Goal: Information Seeking & Learning: Learn about a topic

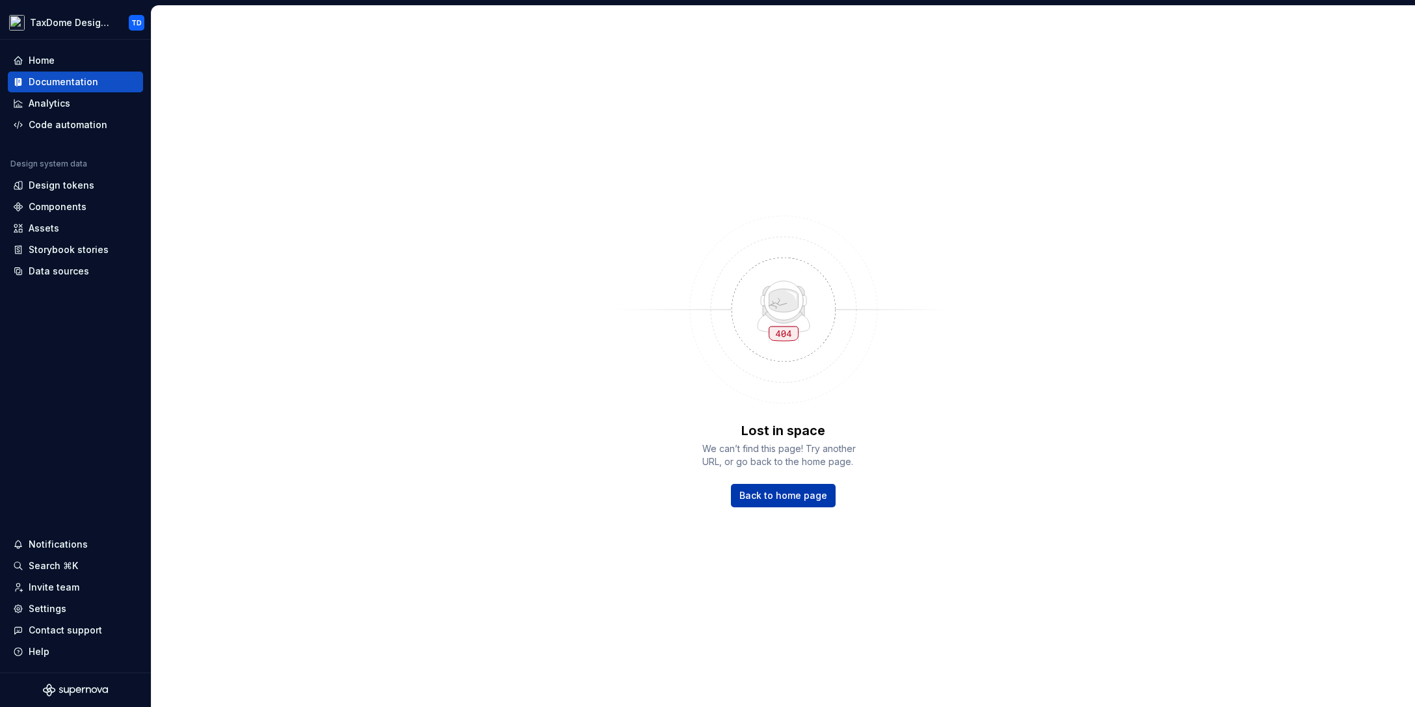
click at [778, 501] on link "Back to home page" at bounding box center [783, 495] width 105 height 23
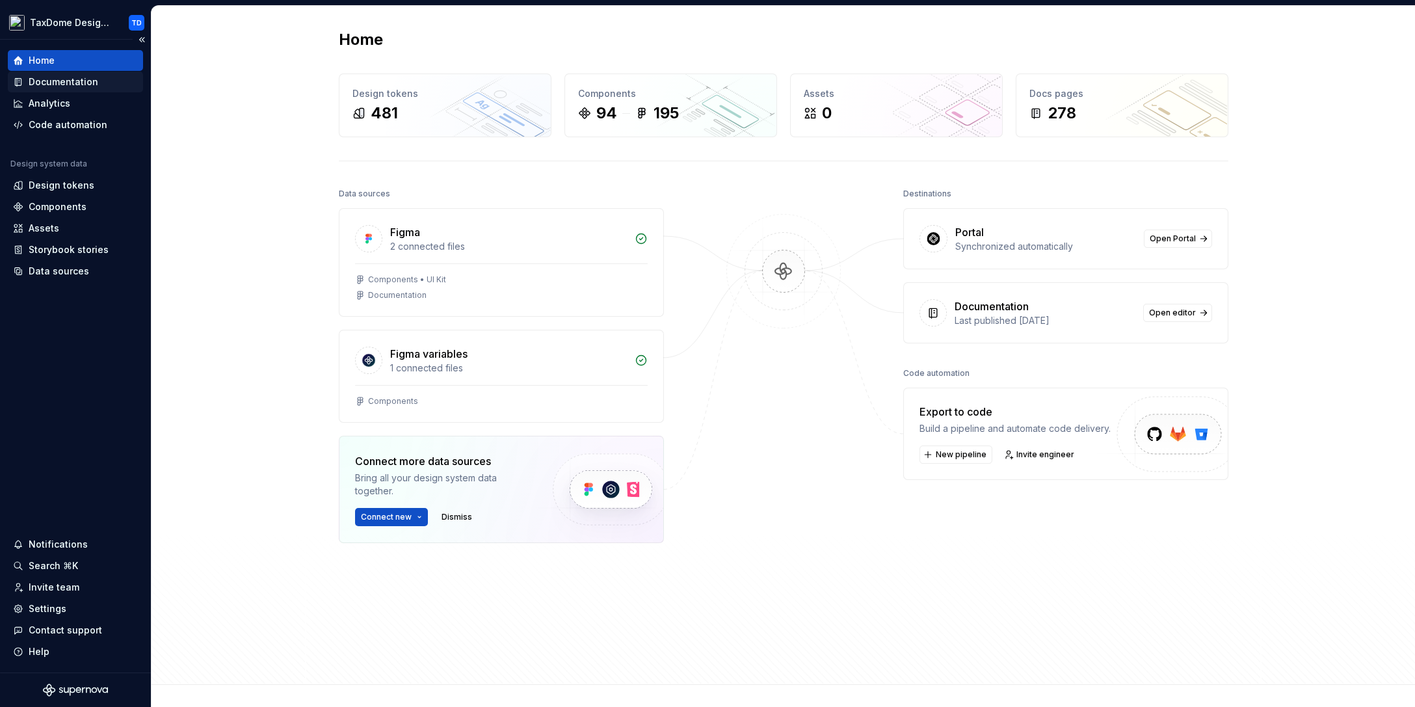
click at [80, 81] on div "Documentation" at bounding box center [64, 81] width 70 height 13
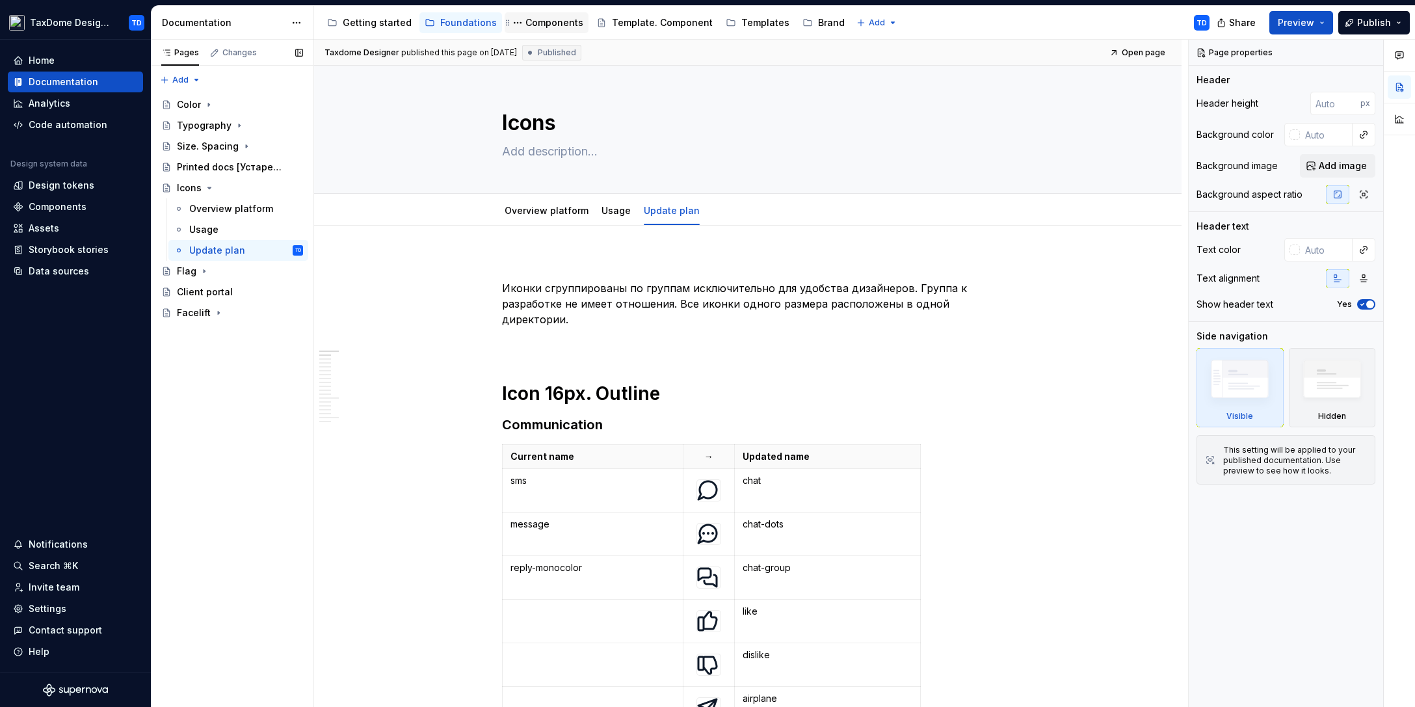
click at [547, 25] on div "Components" at bounding box center [554, 22] width 58 height 13
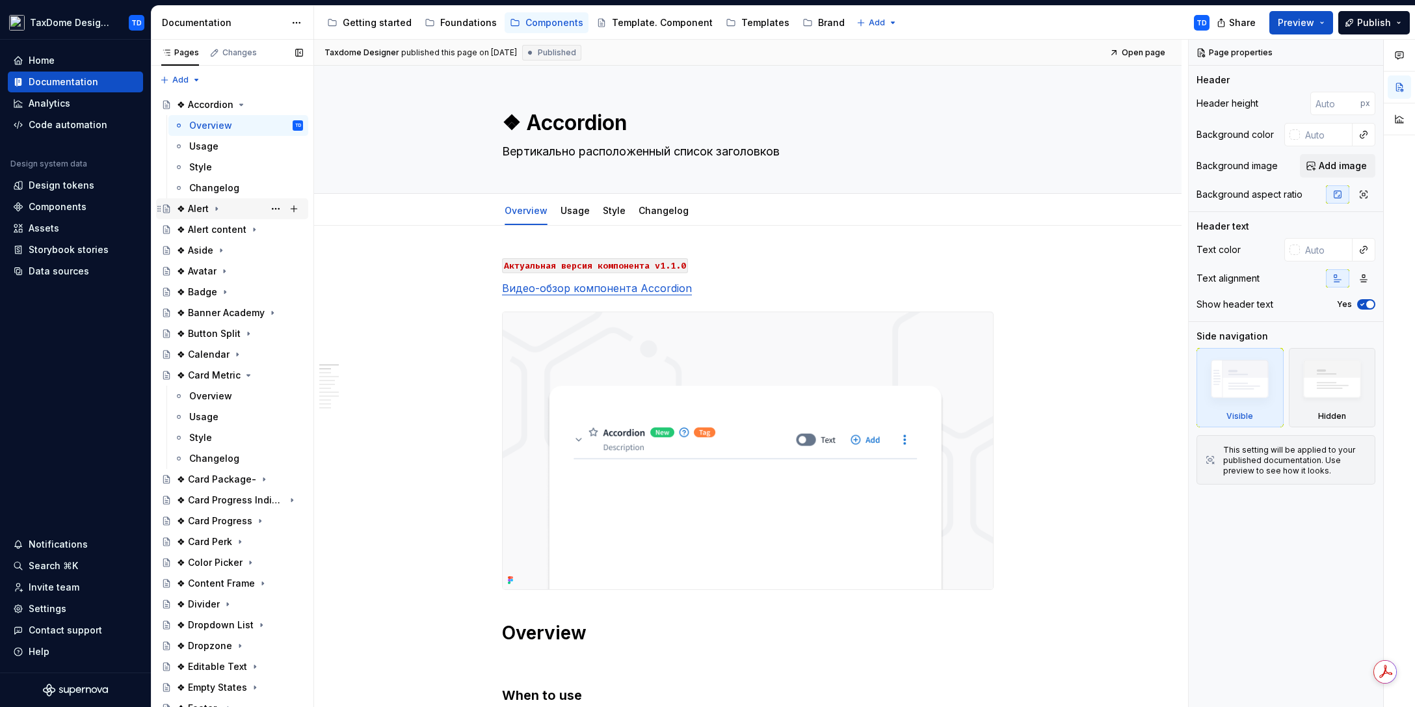
click at [206, 211] on div "❖ Alert" at bounding box center [193, 208] width 32 height 13
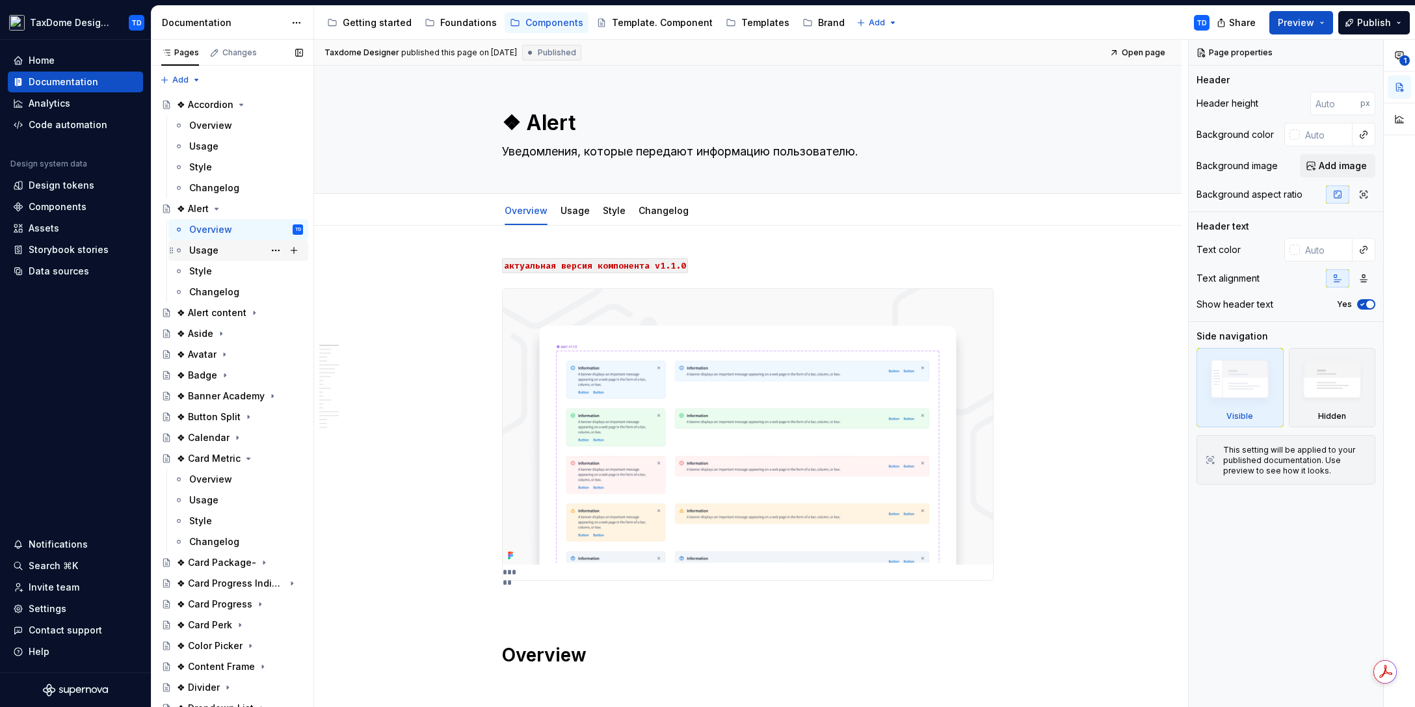
click at [221, 249] on div "Usage" at bounding box center [246, 250] width 114 height 18
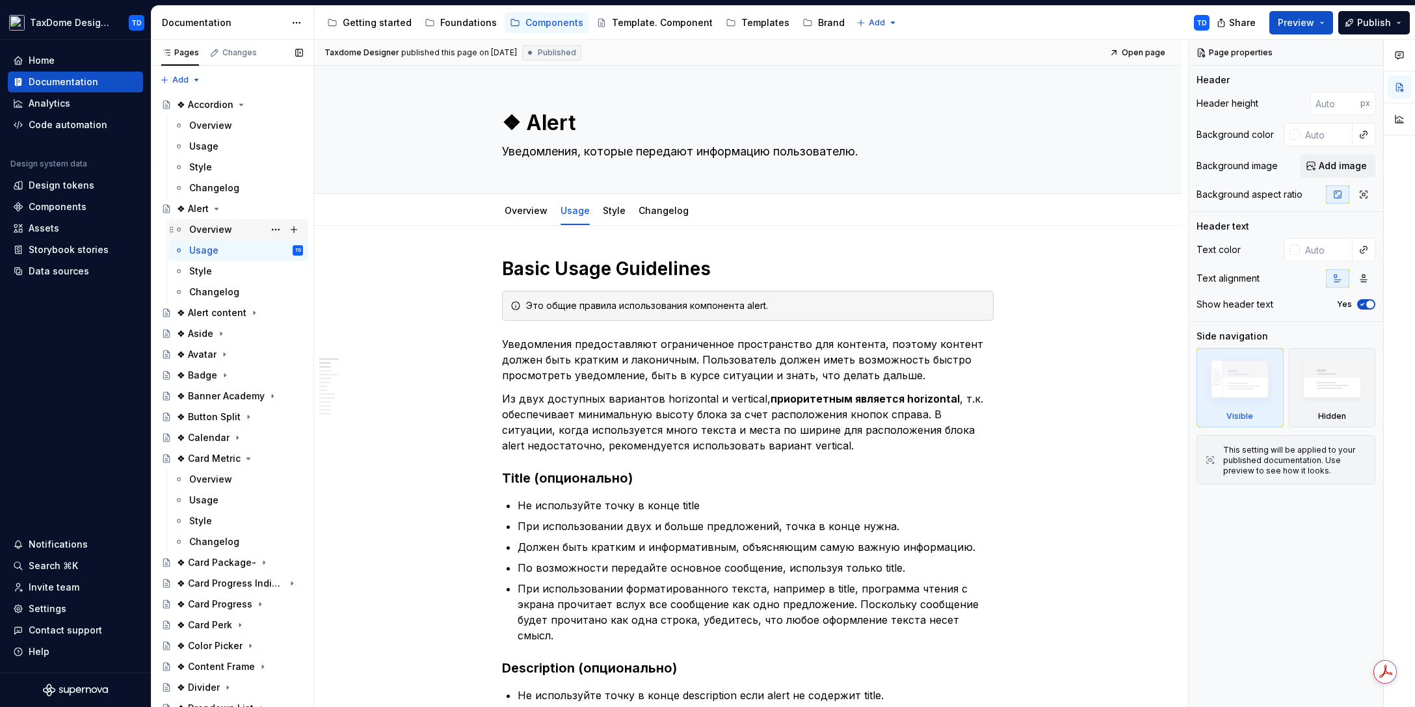
click at [207, 230] on div "Overview" at bounding box center [210, 229] width 43 height 13
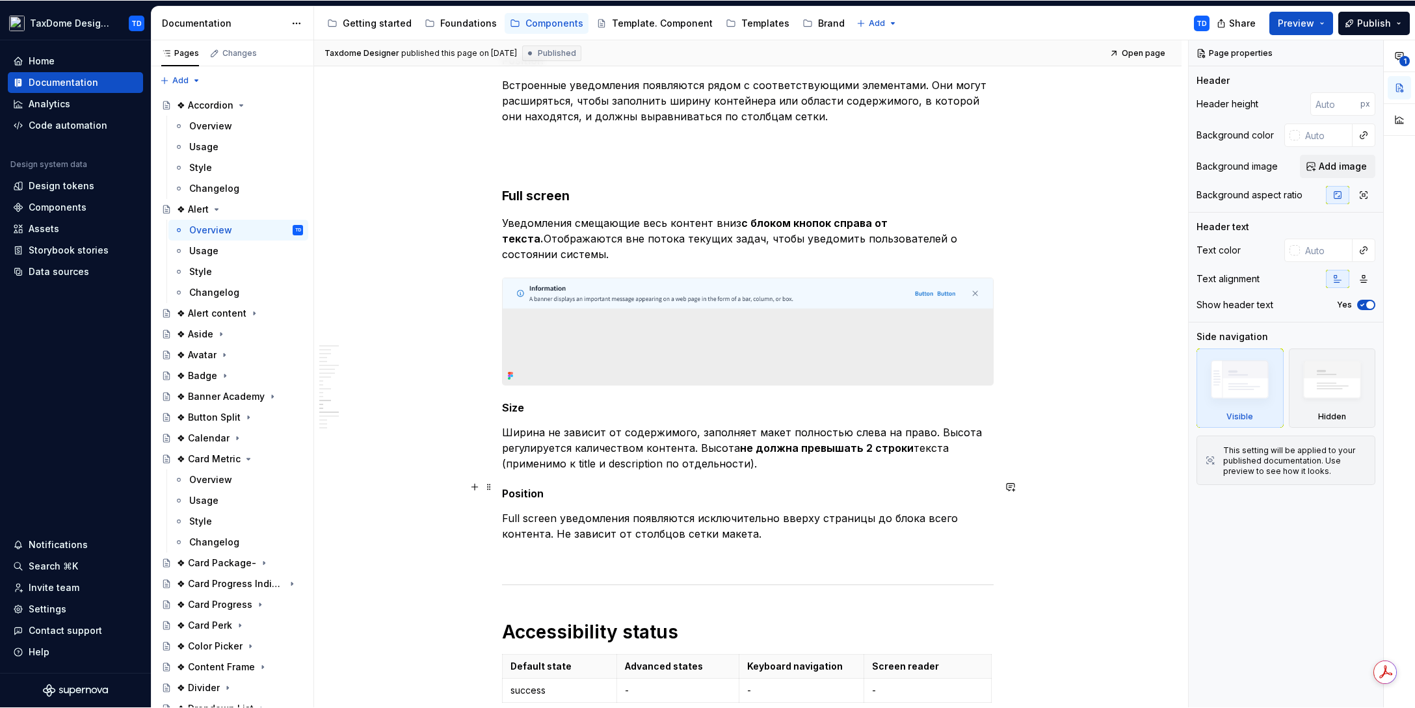
scroll to position [3424, 0]
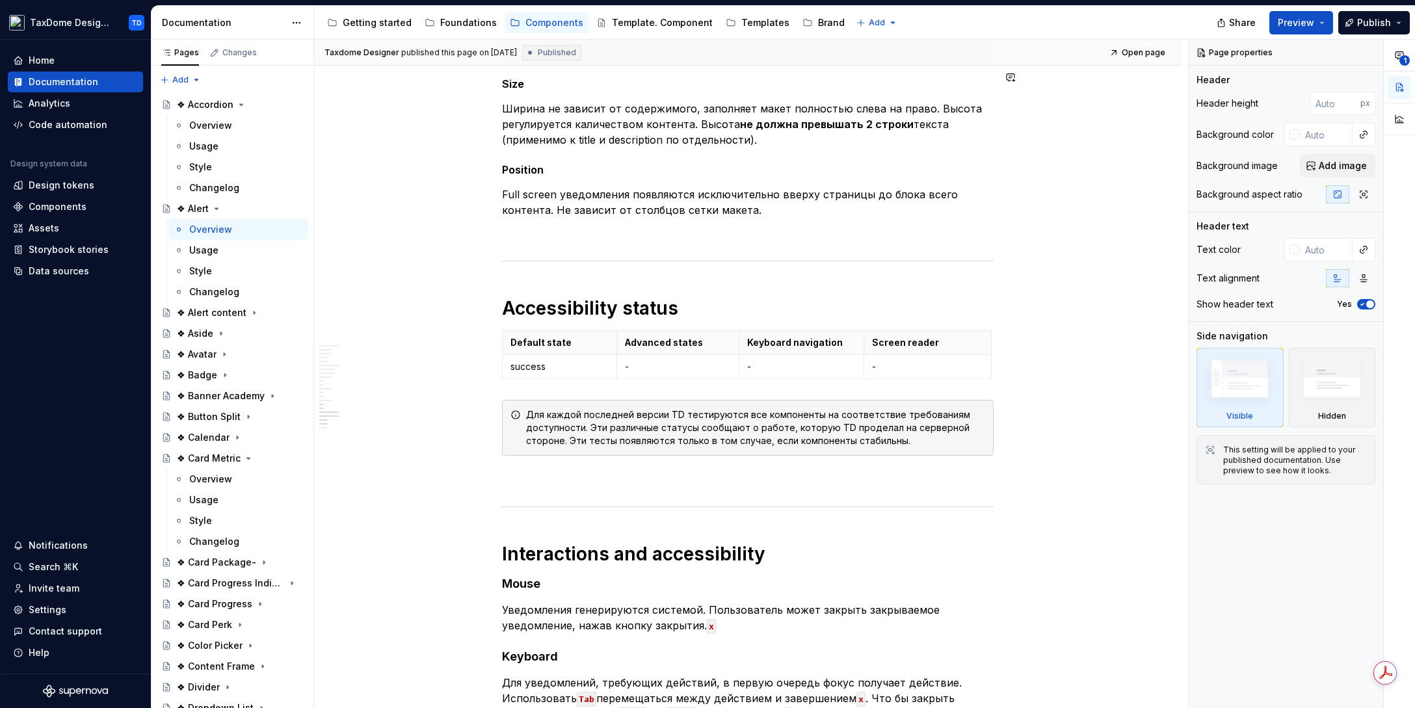
type textarea "*"
